Goal: Information Seeking & Learning: Check status

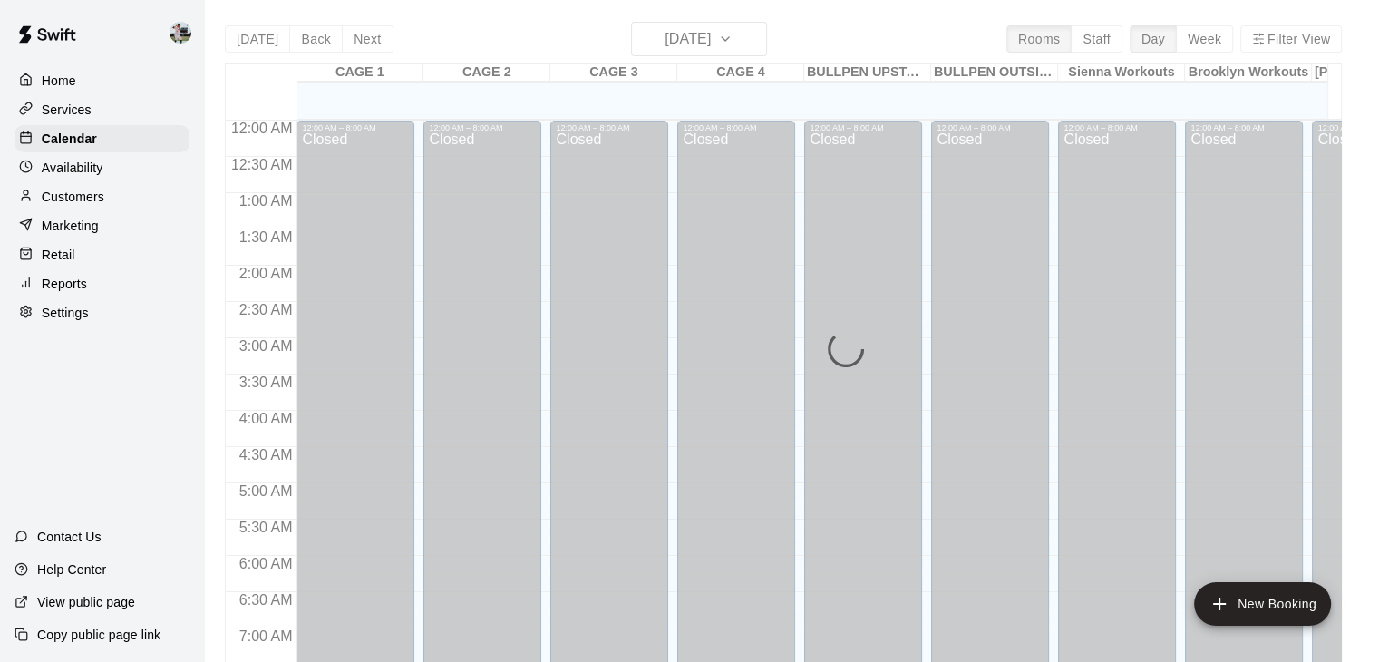
scroll to position [1124, 0]
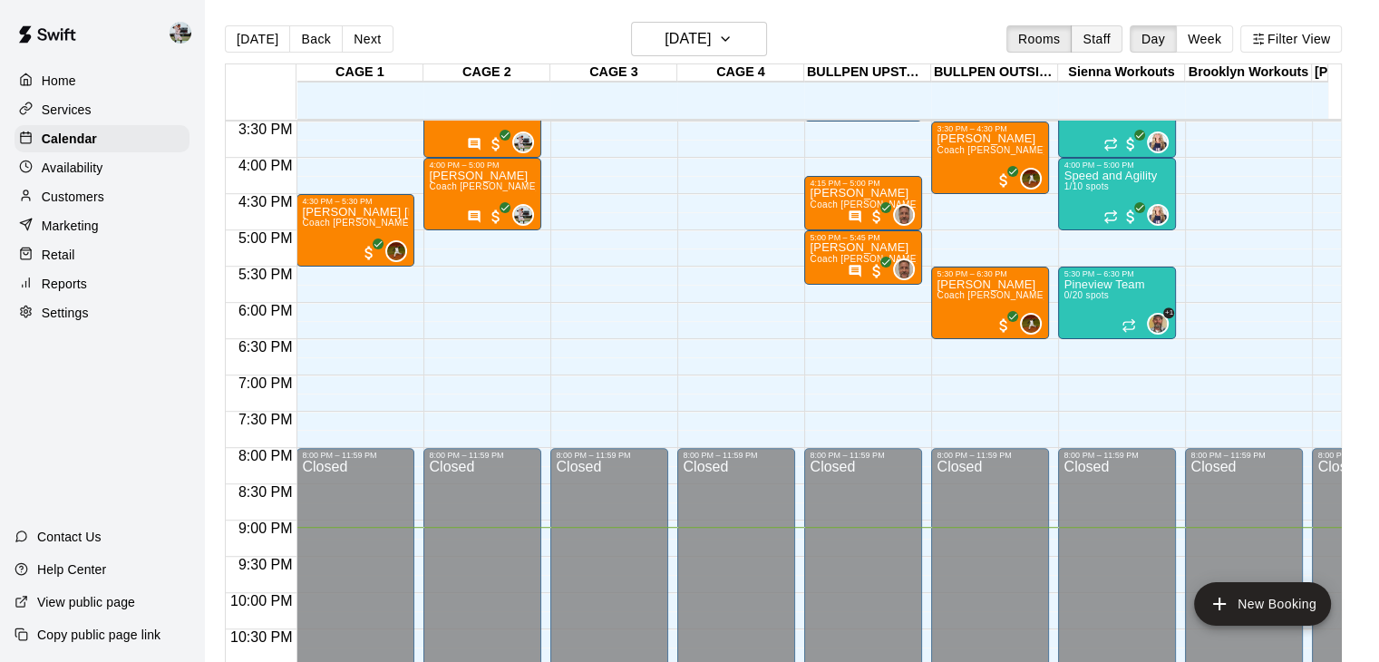
click at [1109, 45] on button "Staff" at bounding box center [1097, 38] width 52 height 27
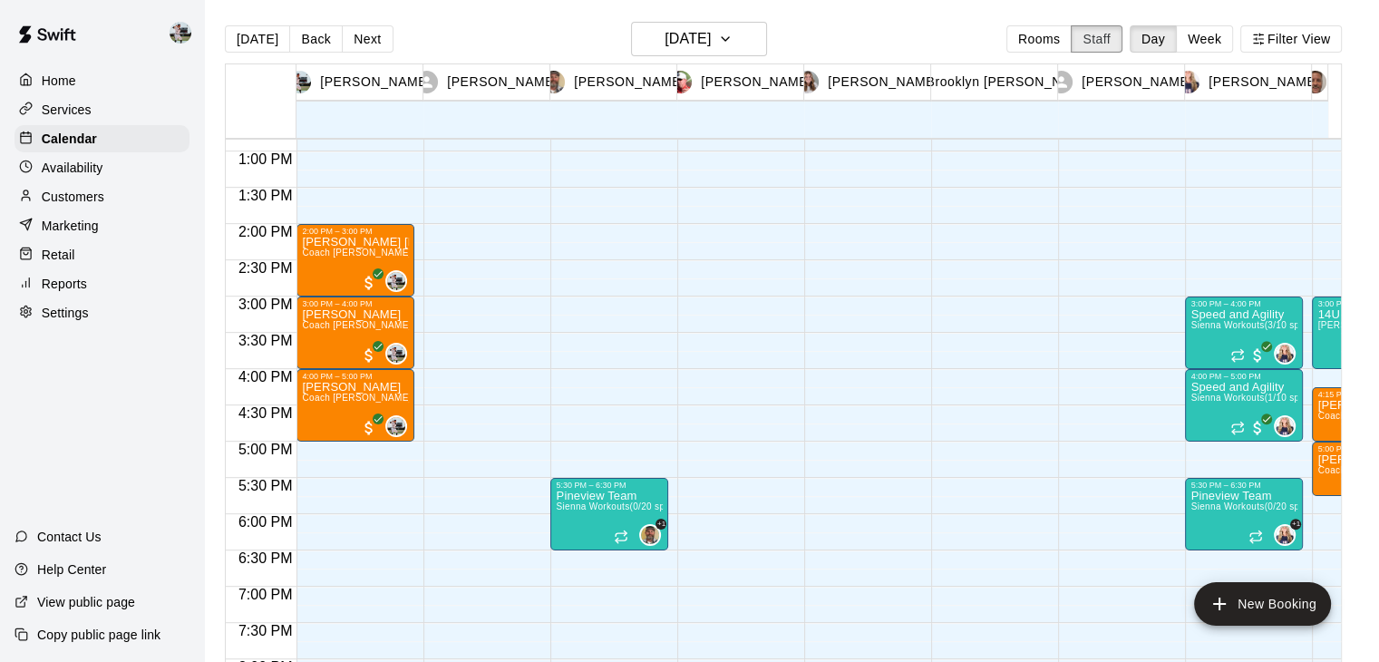
scroll to position [968, 0]
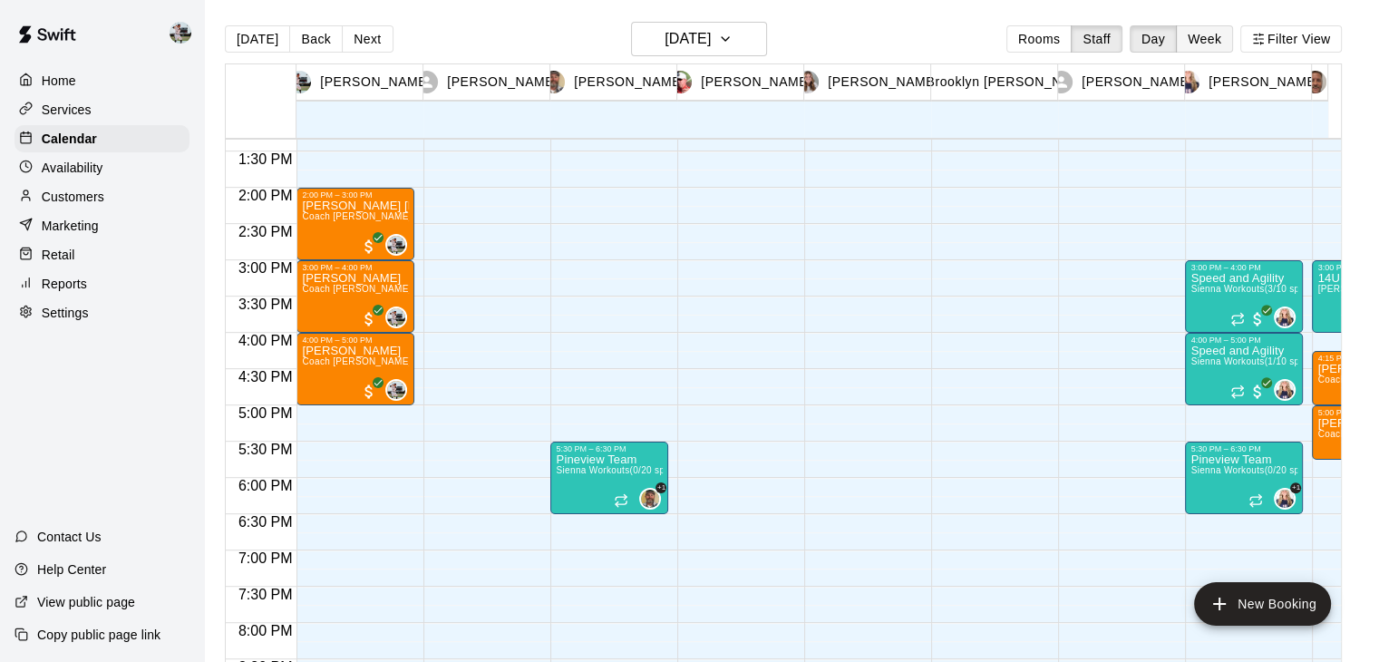
click at [1230, 37] on button "Week" at bounding box center [1204, 38] width 57 height 27
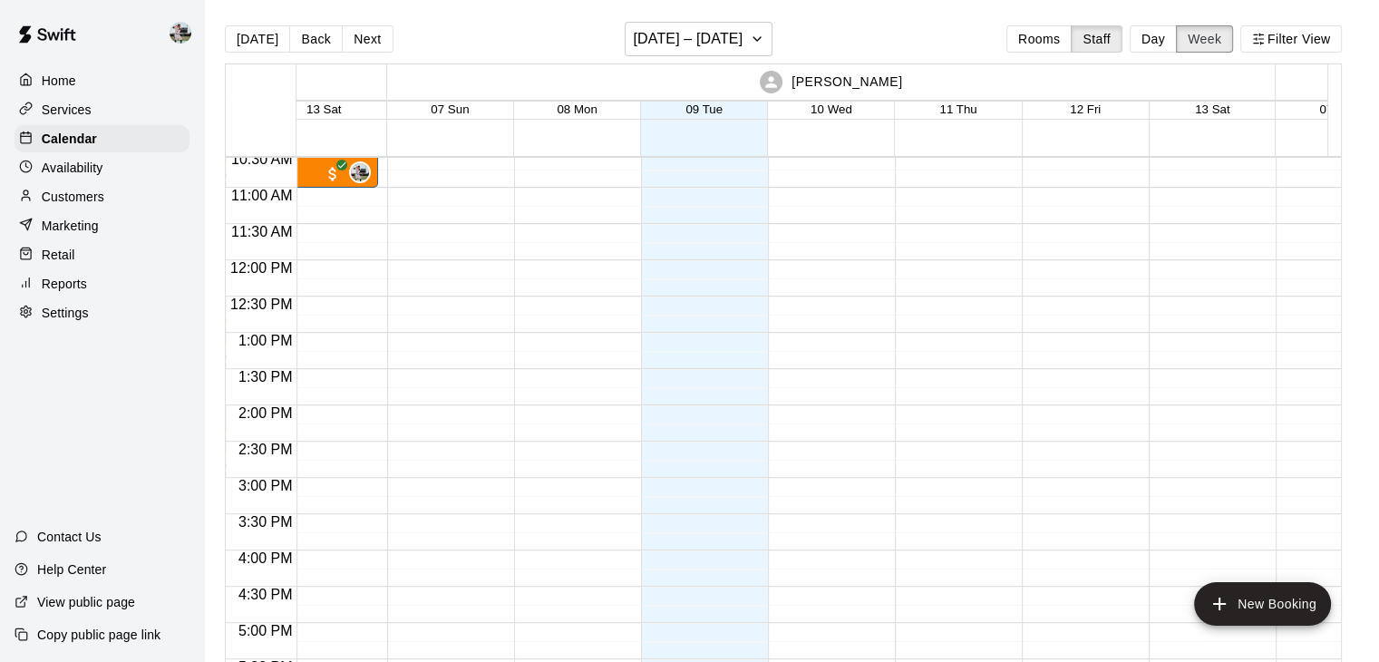
scroll to position [0, 0]
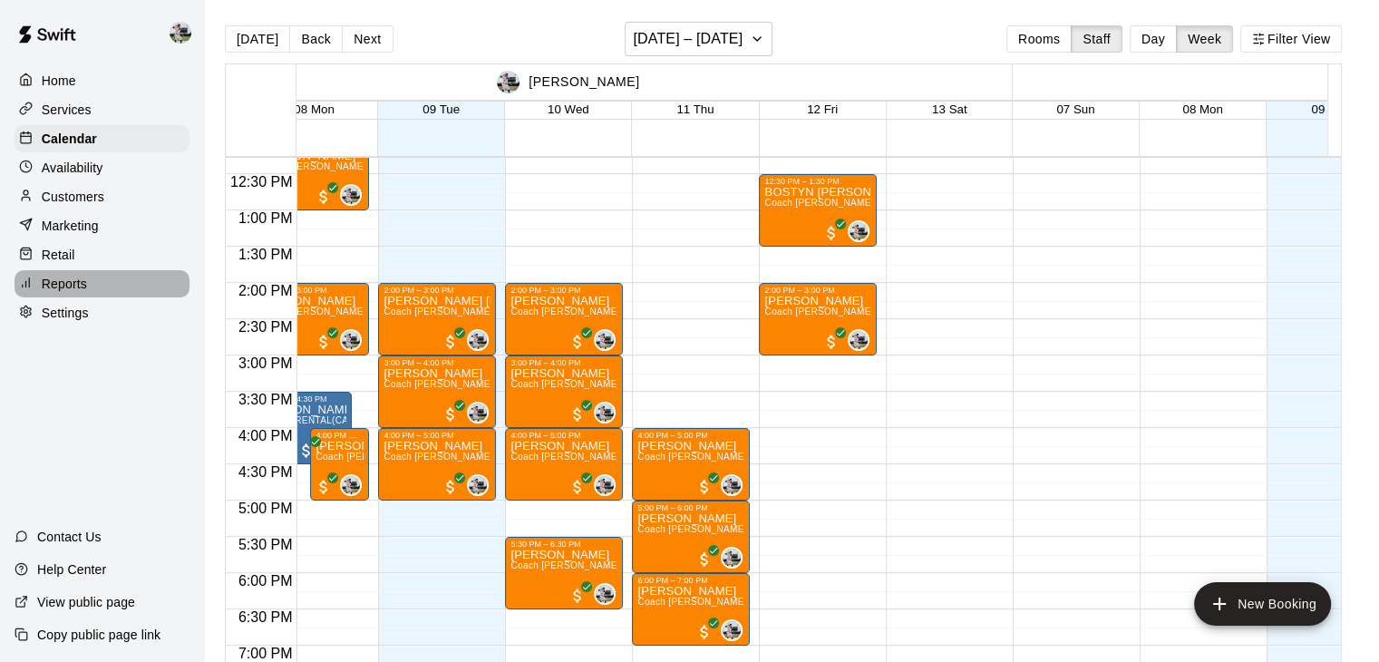
click at [72, 293] on p "Reports" at bounding box center [64, 284] width 45 height 18
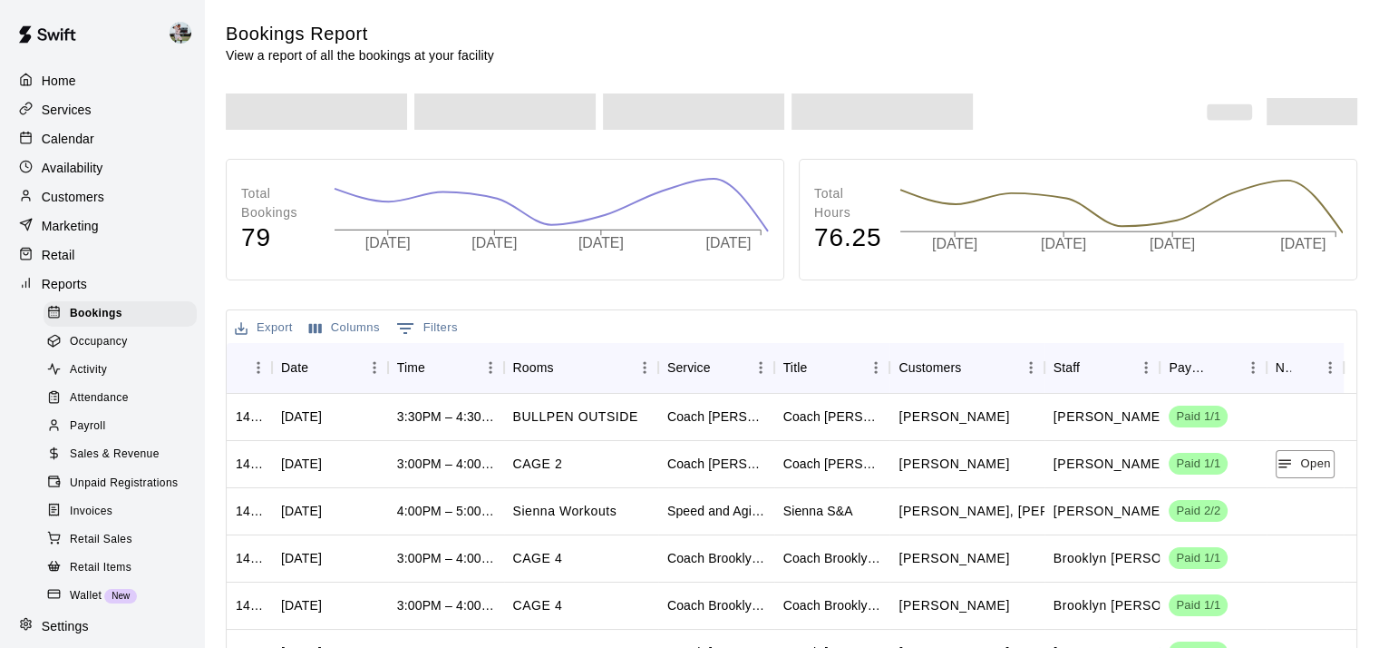
click at [115, 463] on span "Sales & Revenue" at bounding box center [115, 454] width 90 height 18
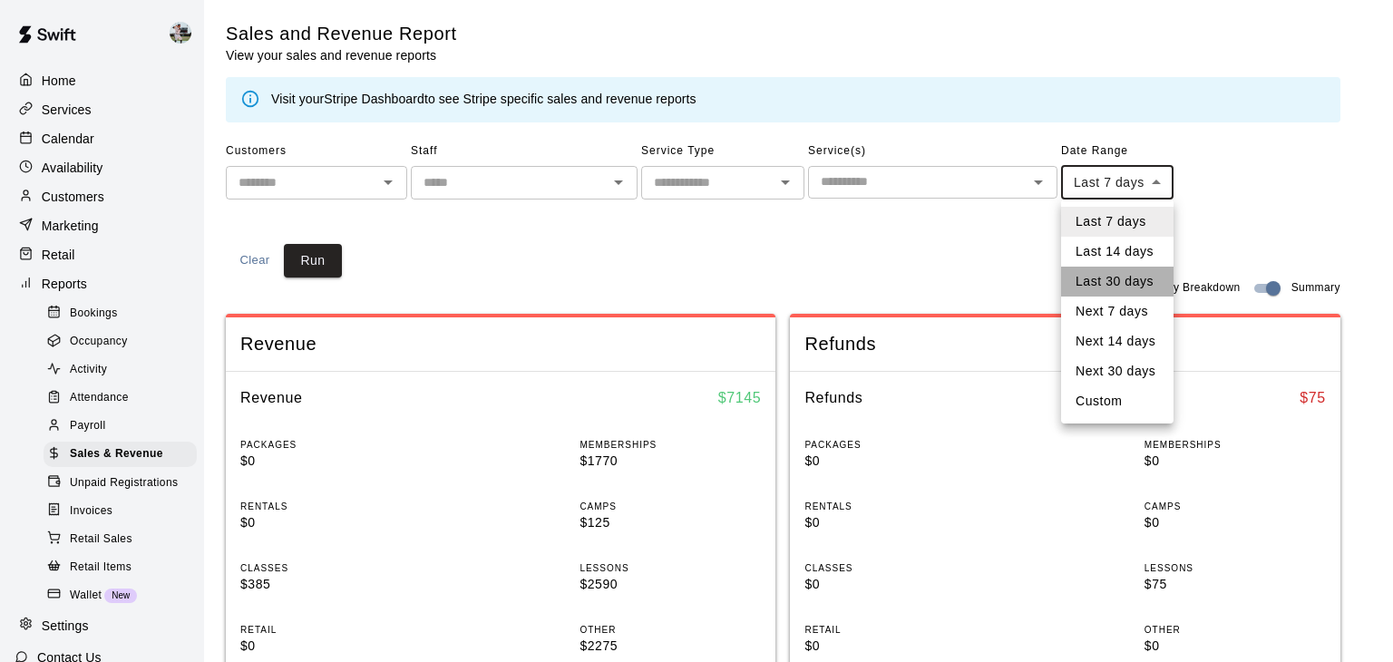
click at [1122, 268] on li "Last 30 days" at bounding box center [1117, 282] width 112 height 30
type input "*****"
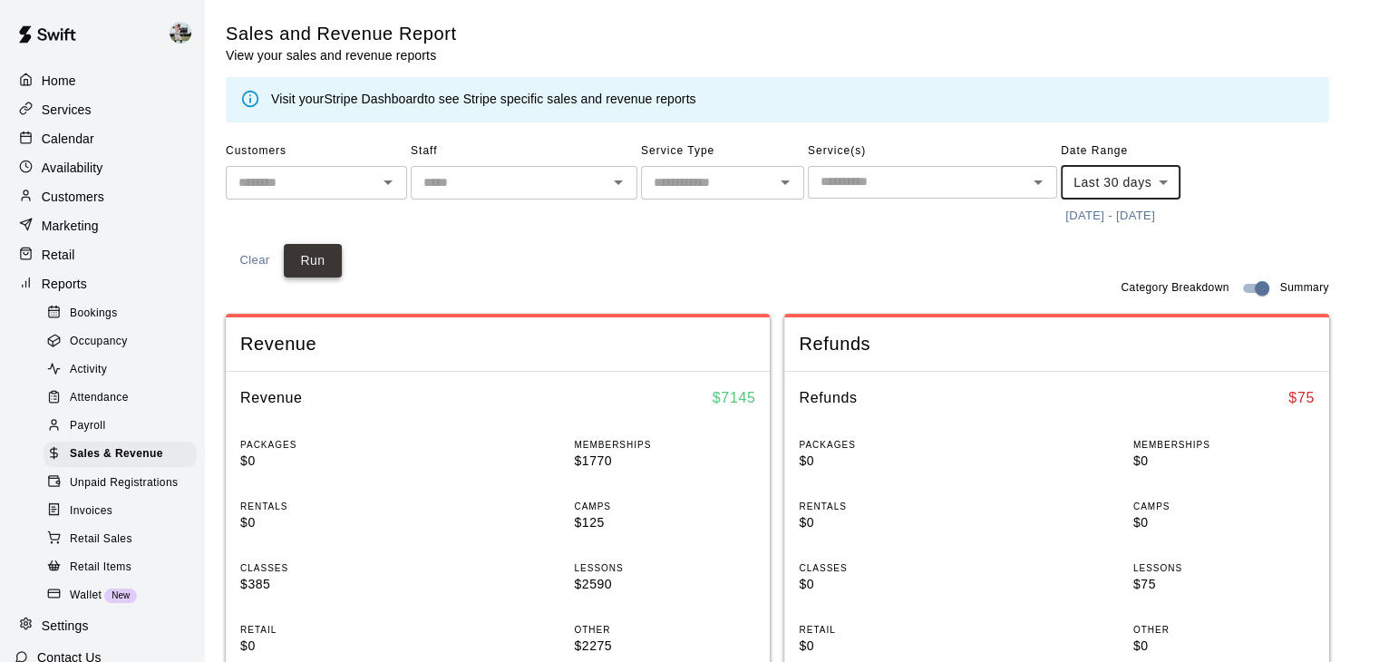
click at [323, 264] on button "Run" at bounding box center [313, 261] width 58 height 34
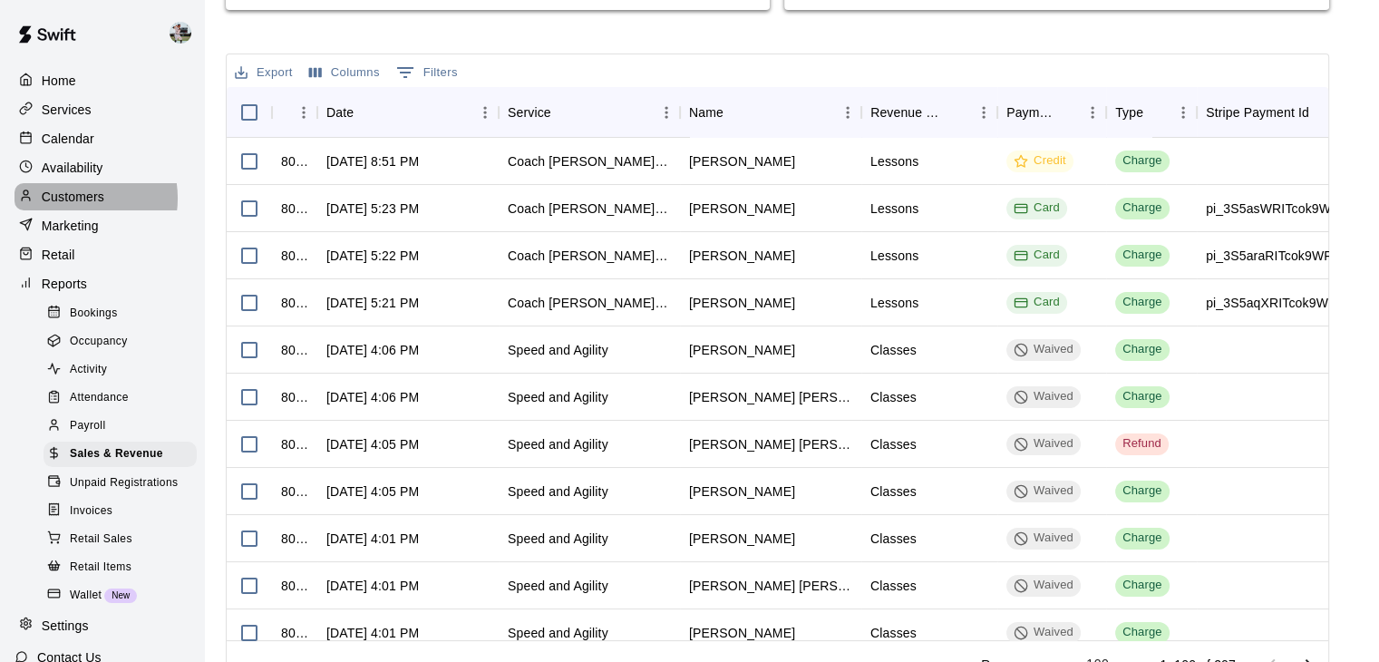
click at [77, 204] on p "Customers" at bounding box center [73, 197] width 63 height 18
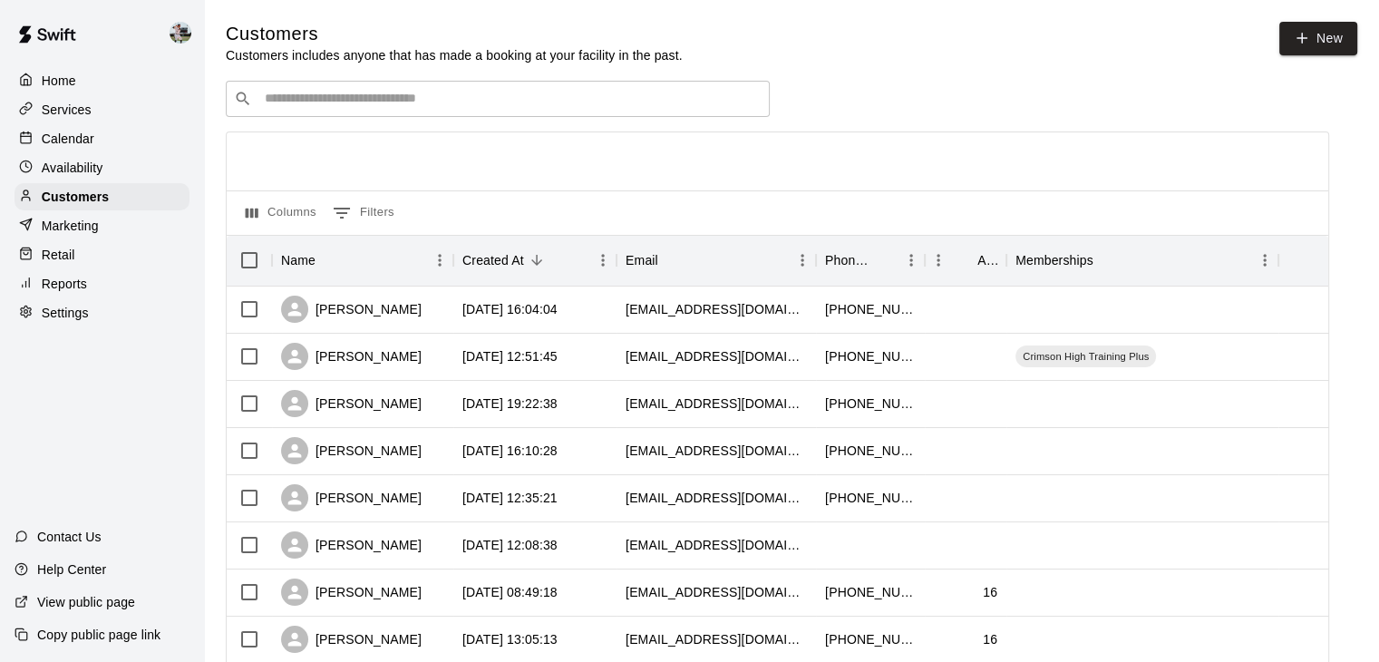
click at [442, 97] on input "Search customers by name or email" at bounding box center [510, 99] width 502 height 18
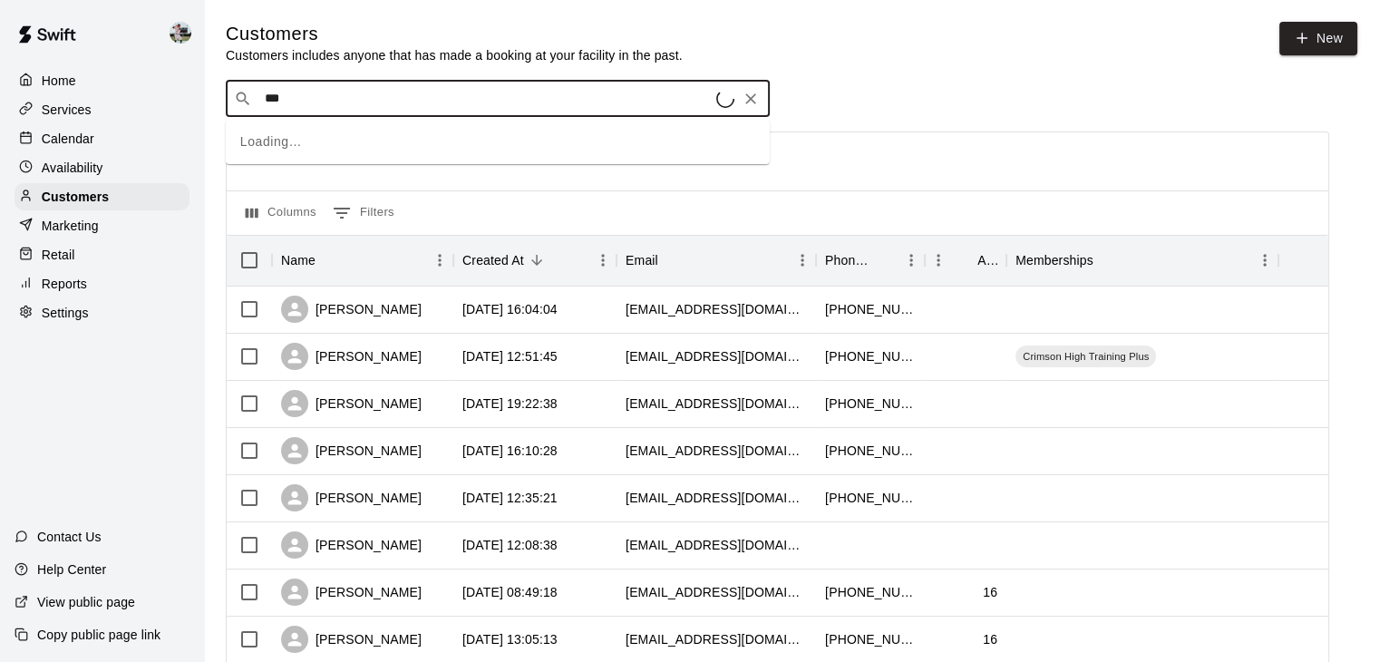
type input "****"
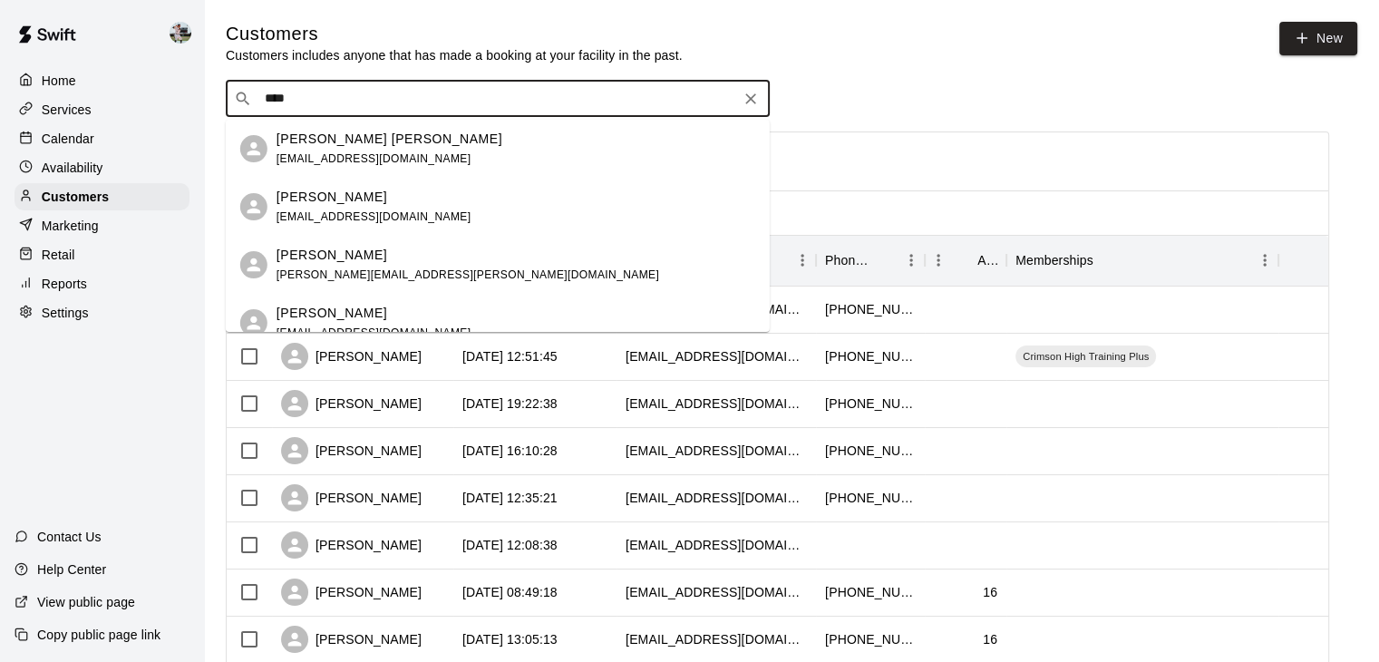
click at [338, 307] on p "[PERSON_NAME]" at bounding box center [332, 313] width 111 height 19
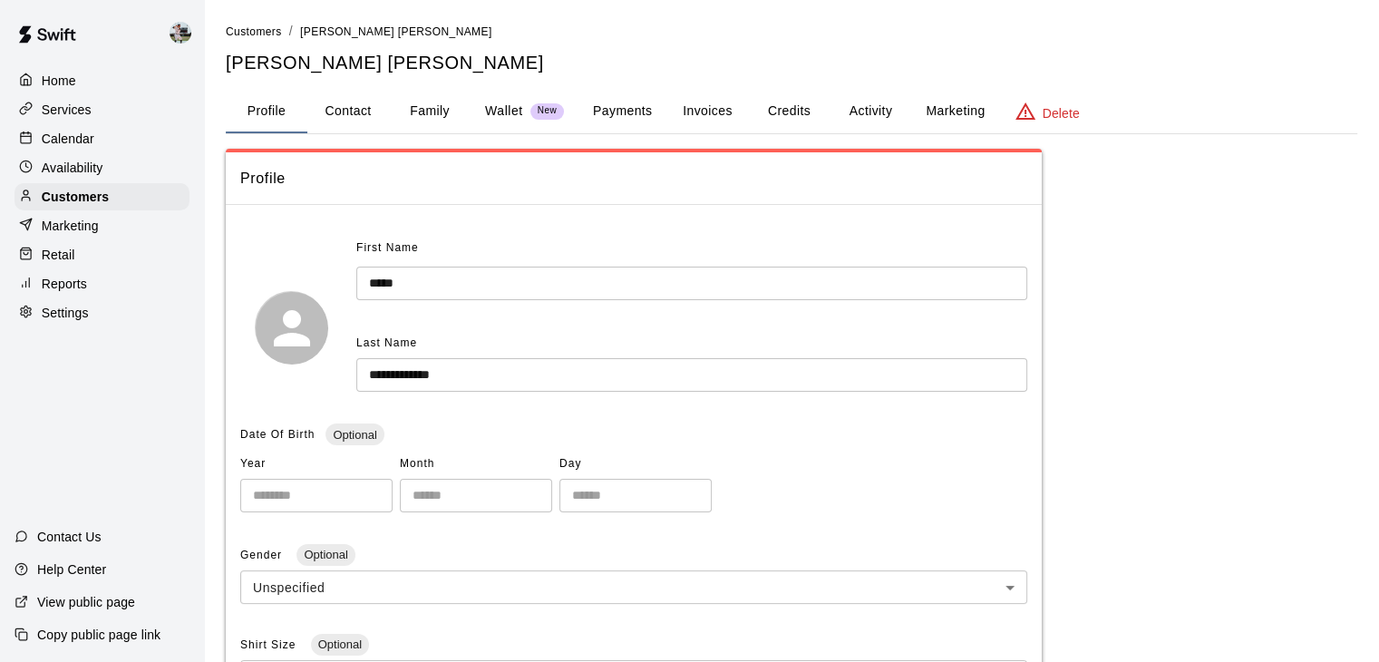
click at [640, 100] on button "Payments" at bounding box center [623, 112] width 88 height 44
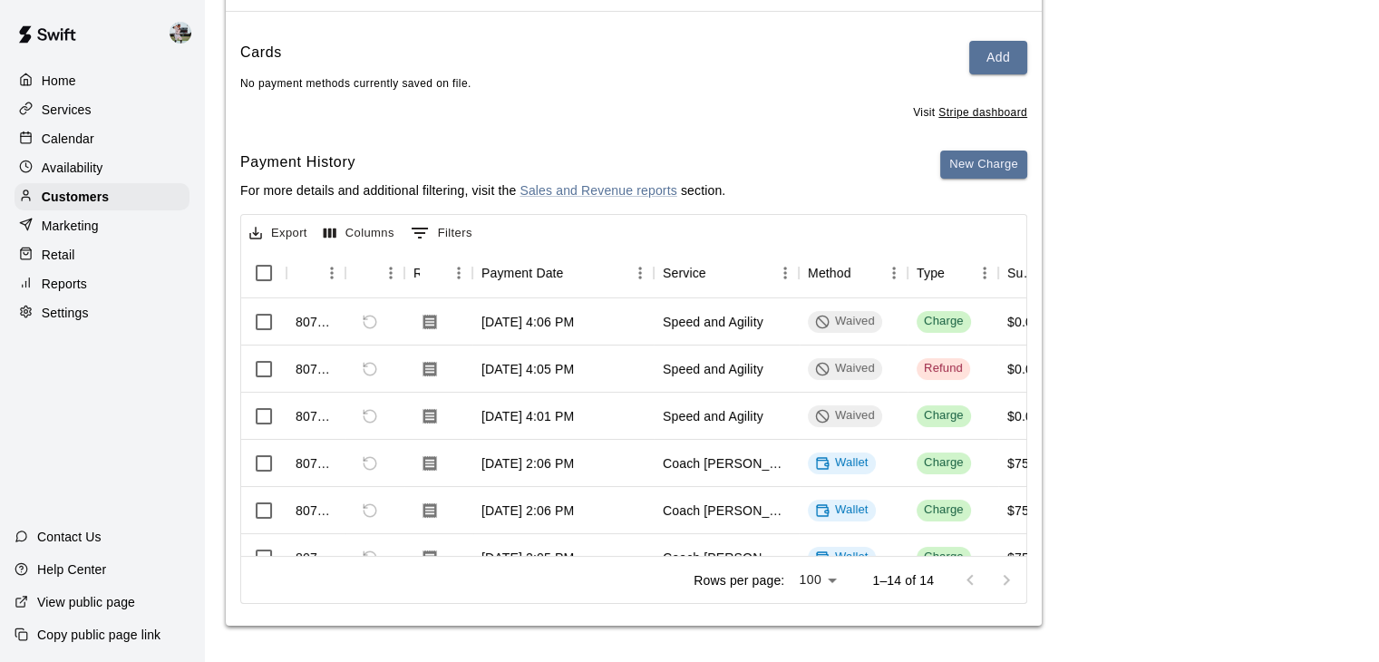
click at [67, 89] on p "Home" at bounding box center [59, 81] width 34 height 18
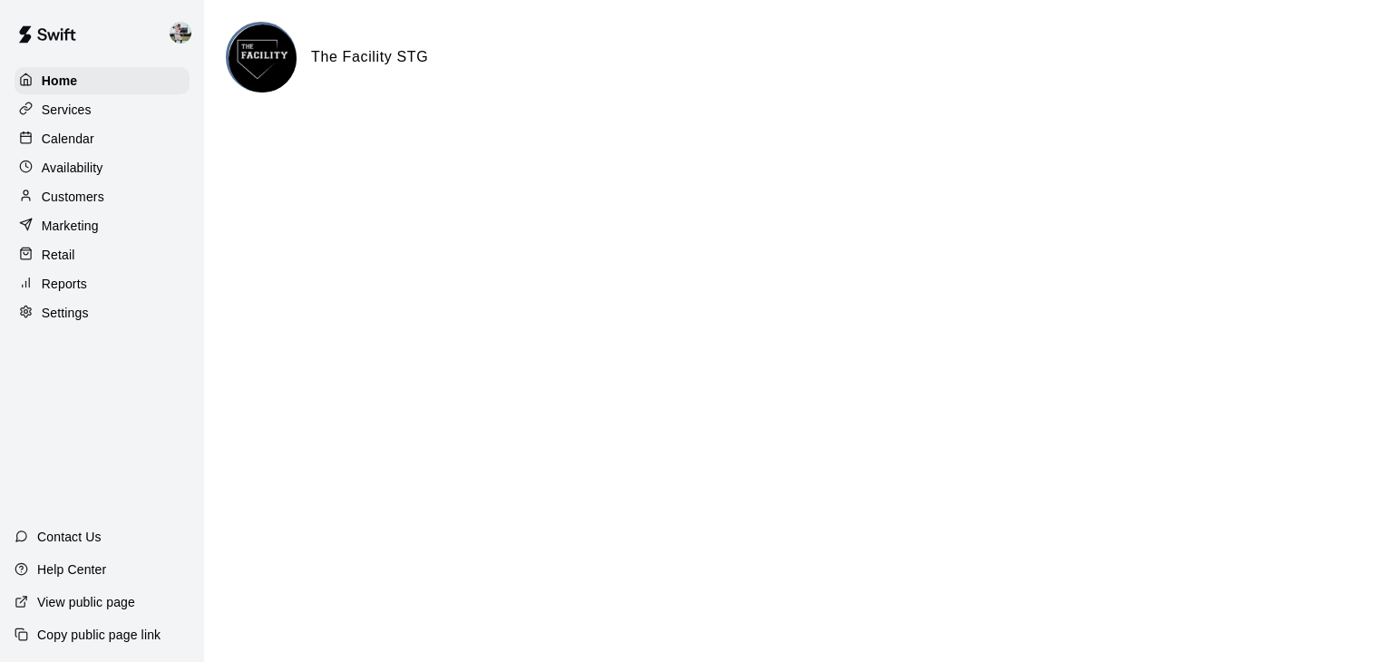
click at [65, 139] on p "Calendar" at bounding box center [68, 139] width 53 height 18
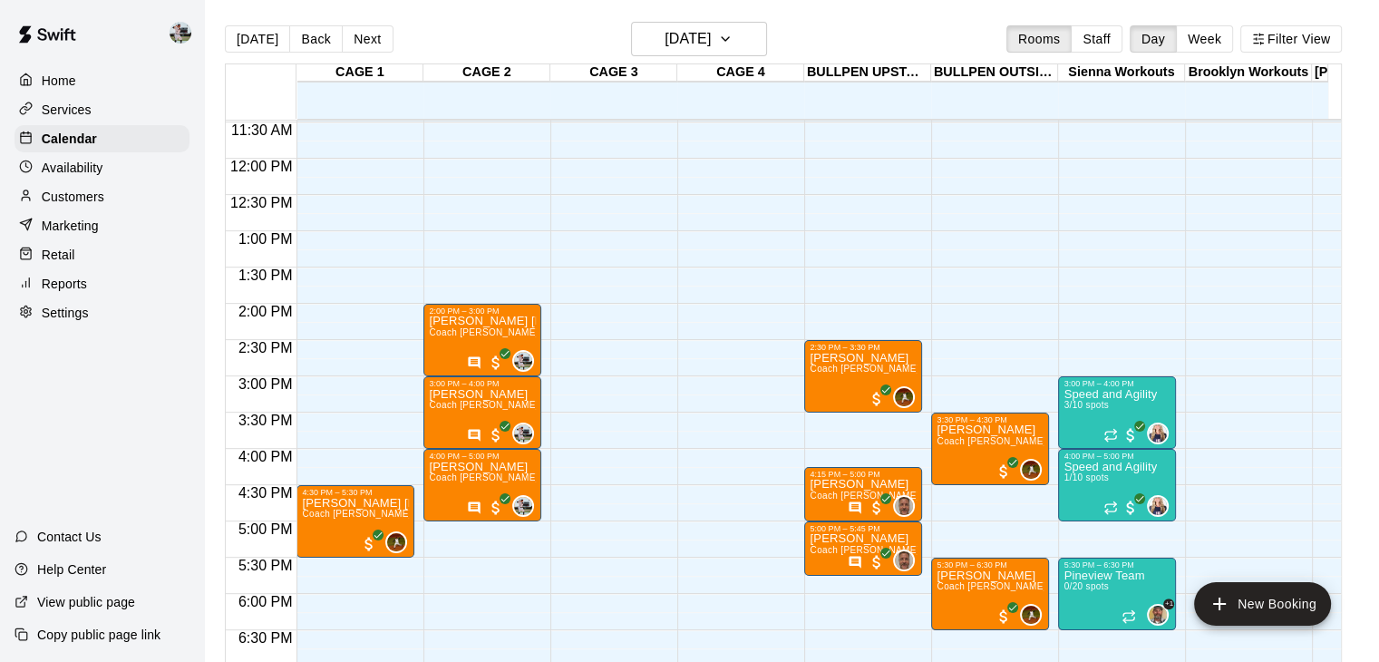
scroll to position [832, 0]
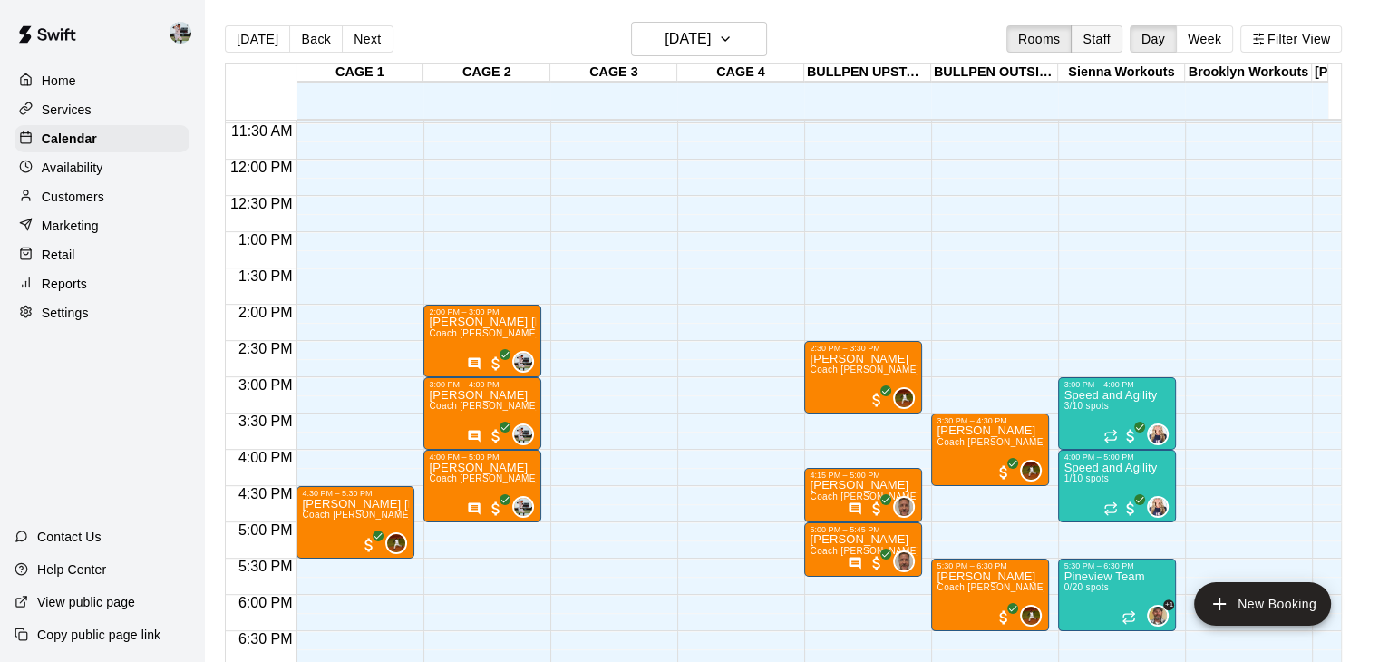
click at [1111, 41] on button "Staff" at bounding box center [1097, 38] width 52 height 27
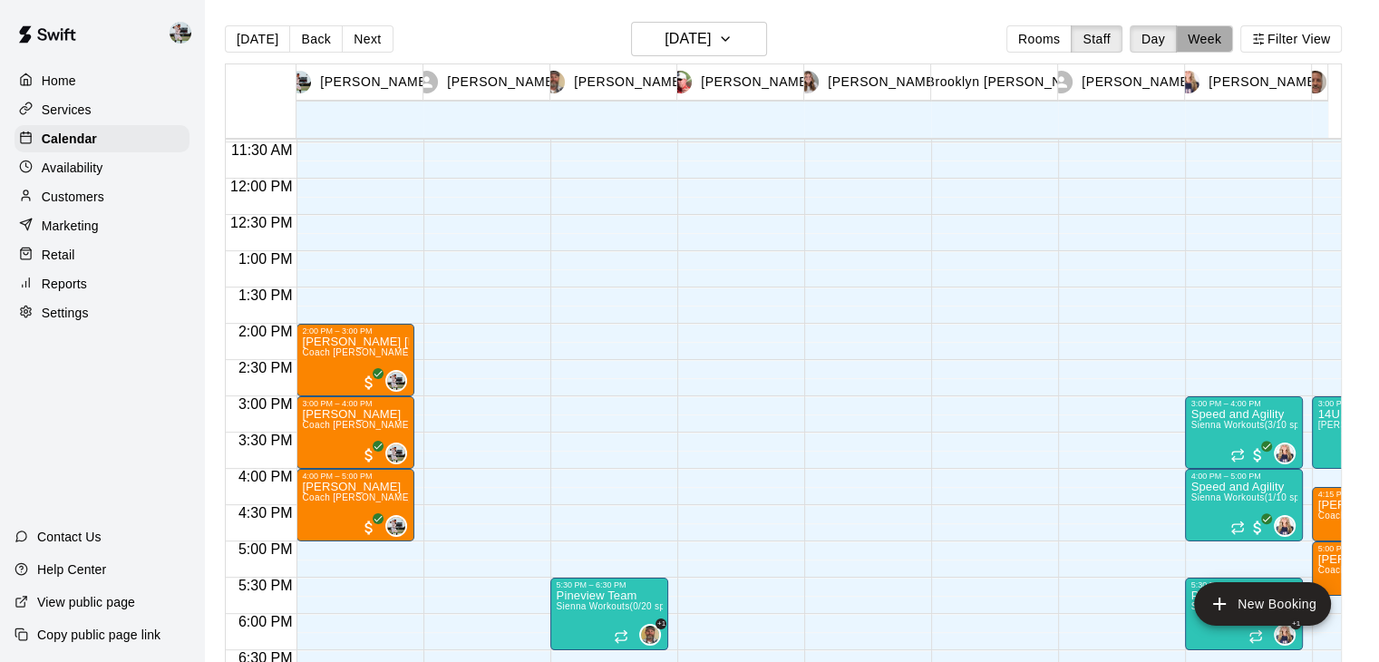
click at [1226, 34] on button "Week" at bounding box center [1204, 38] width 57 height 27
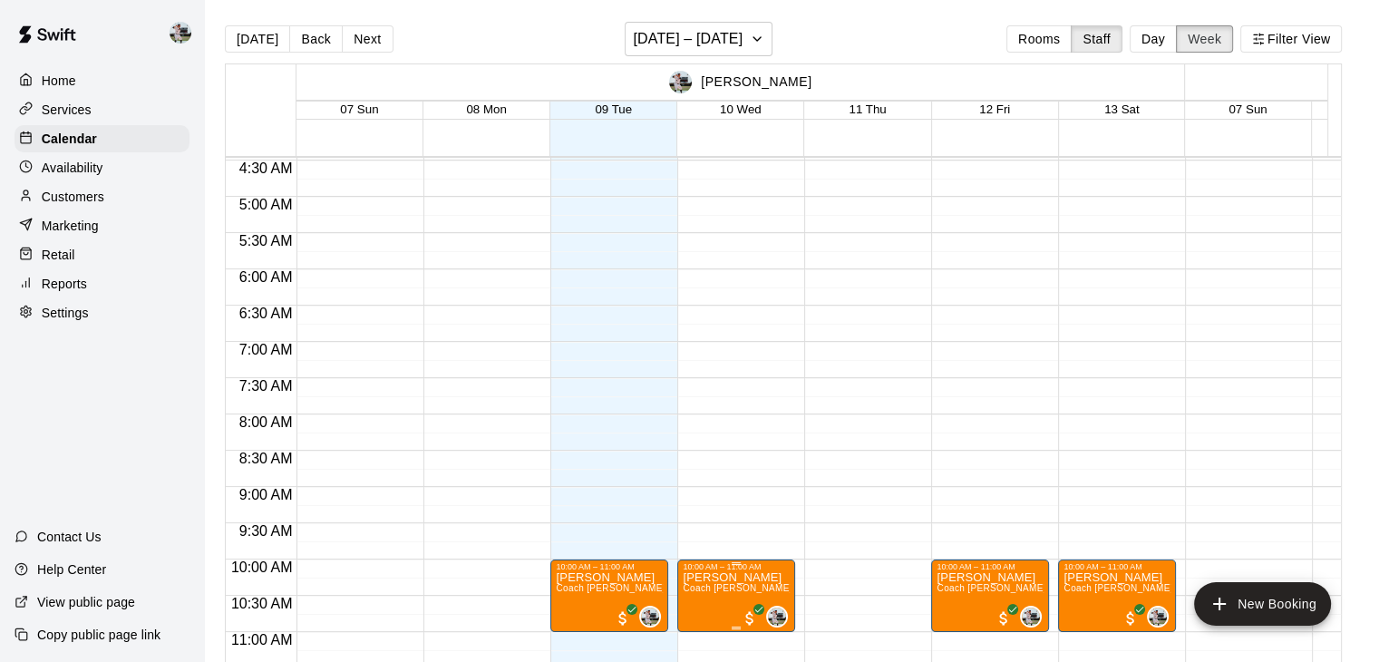
scroll to position [315, 0]
